Goal: Transaction & Acquisition: Subscribe to service/newsletter

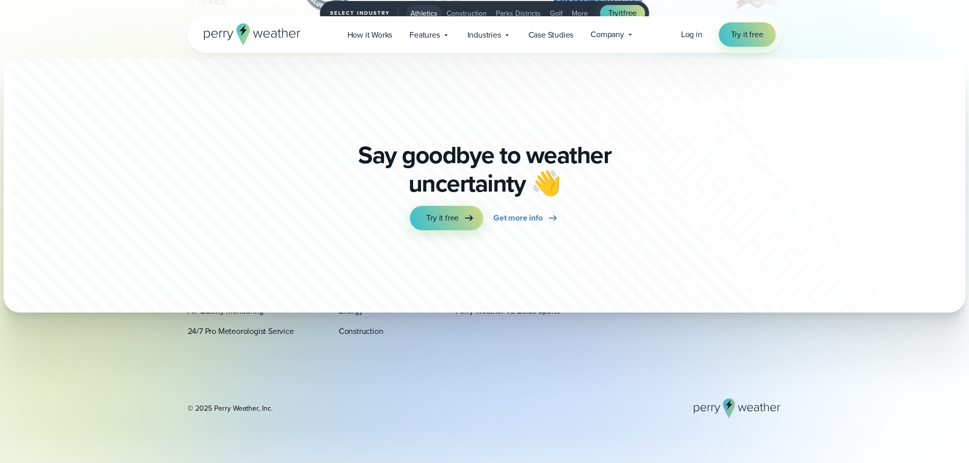
scroll to position [3300, 0]
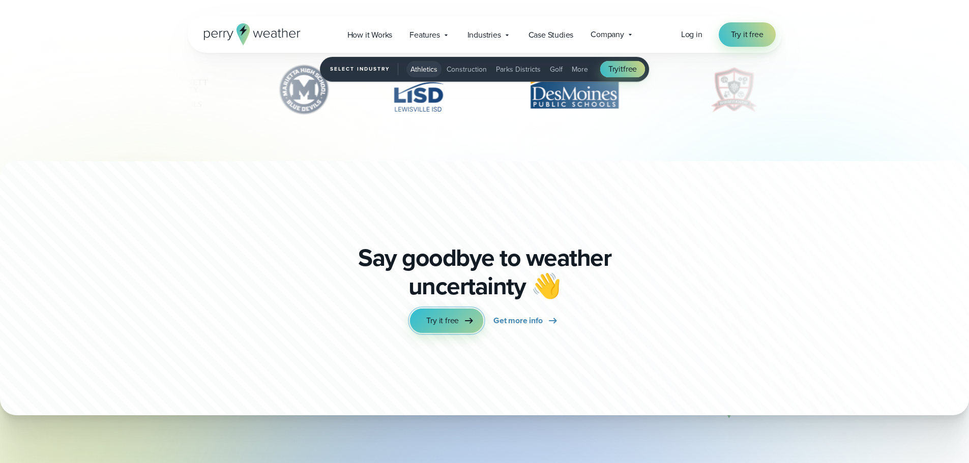
click at [459, 325] on link "Try it free" at bounding box center [446, 321] width 73 height 24
